Goal: Task Accomplishment & Management: Manage account settings

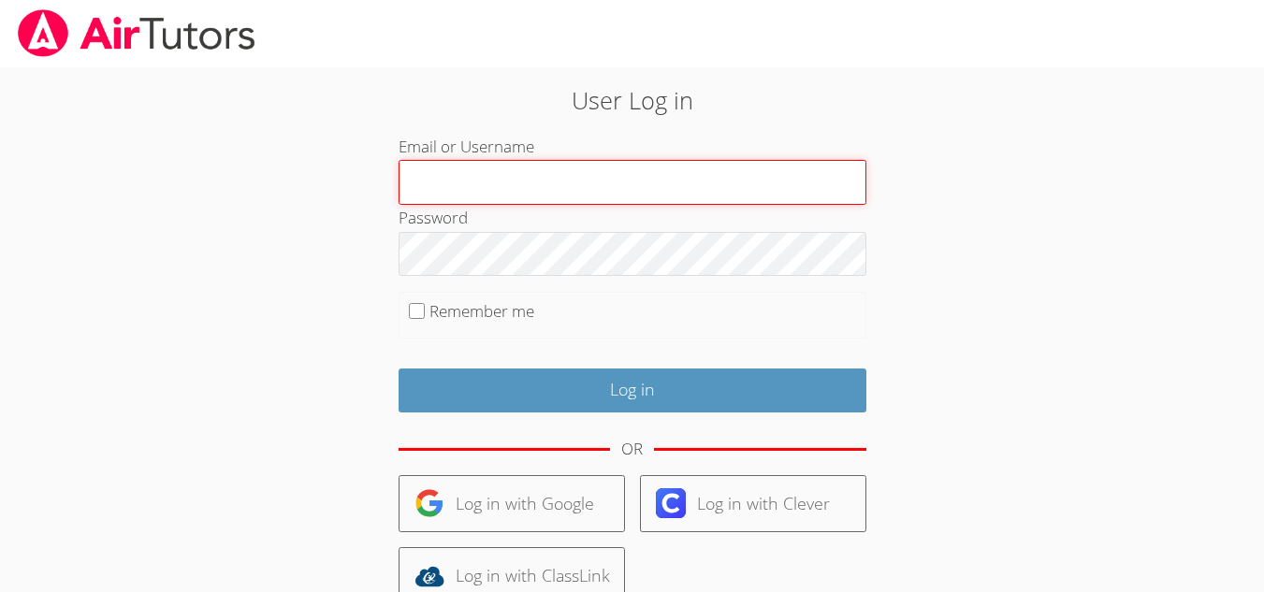
type input "[EMAIL_ADDRESS][DOMAIN_NAME]"
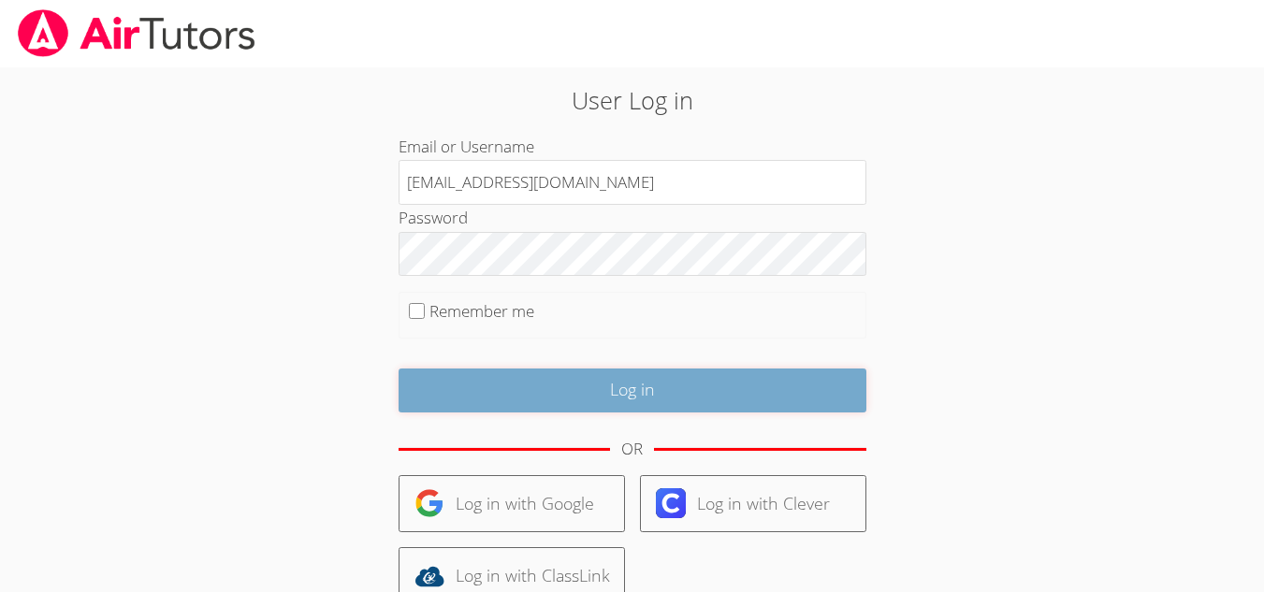
click at [647, 400] on input "Log in" at bounding box center [633, 391] width 468 height 44
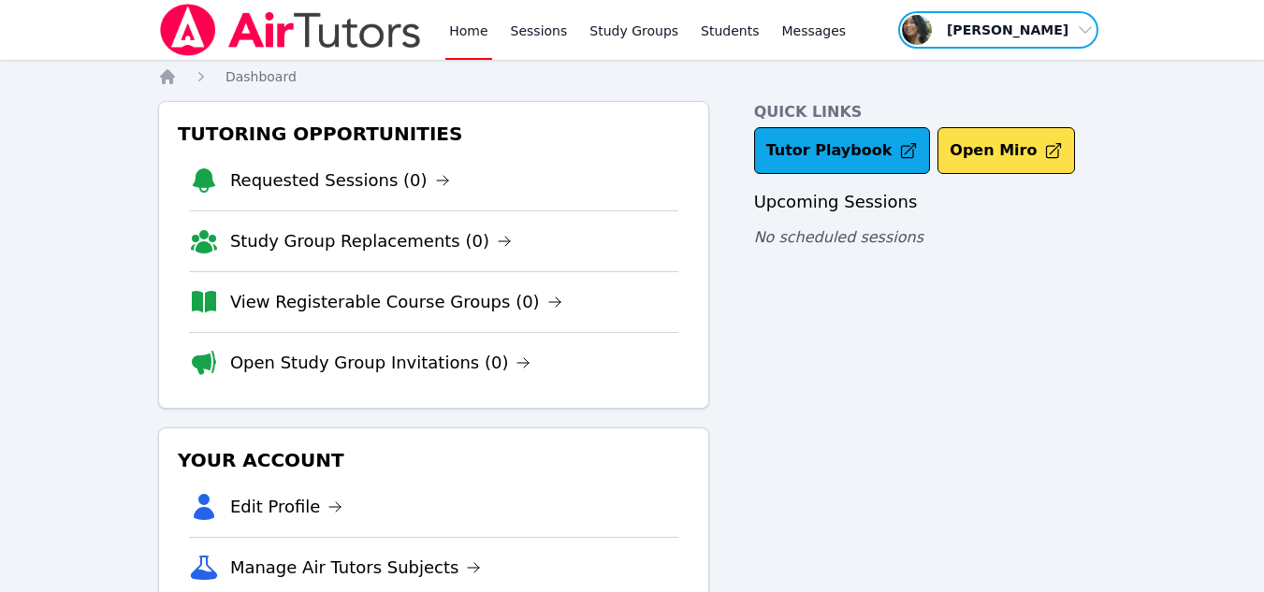
click at [1028, 23] on span "button" at bounding box center [999, 29] width 204 height 41
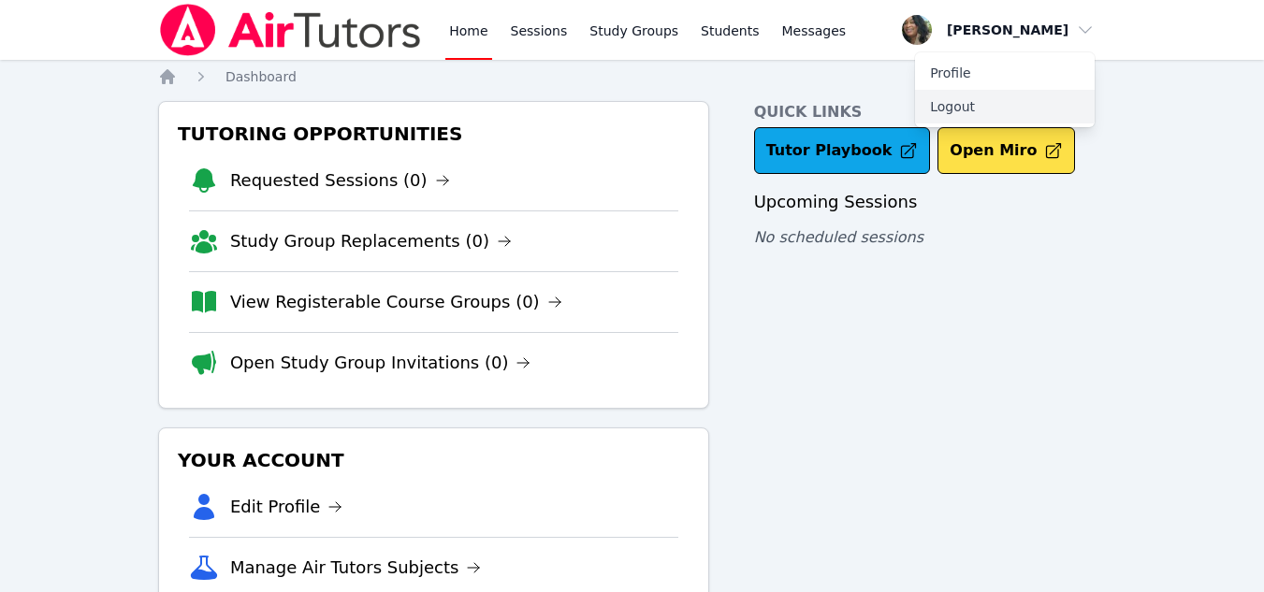
click at [1019, 110] on button "Logout" at bounding box center [1005, 107] width 180 height 34
